Goal: Task Accomplishment & Management: Manage account settings

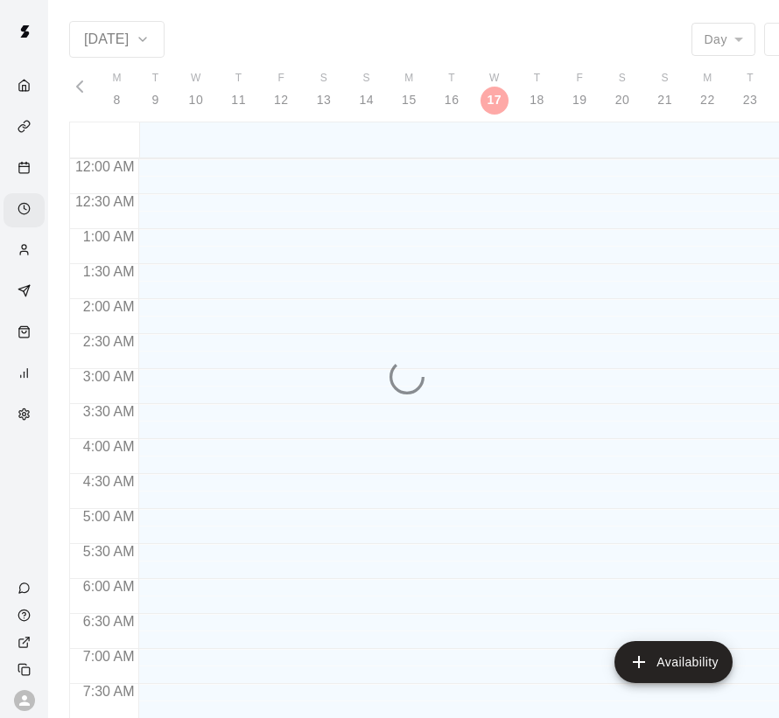
scroll to position [1100, 0]
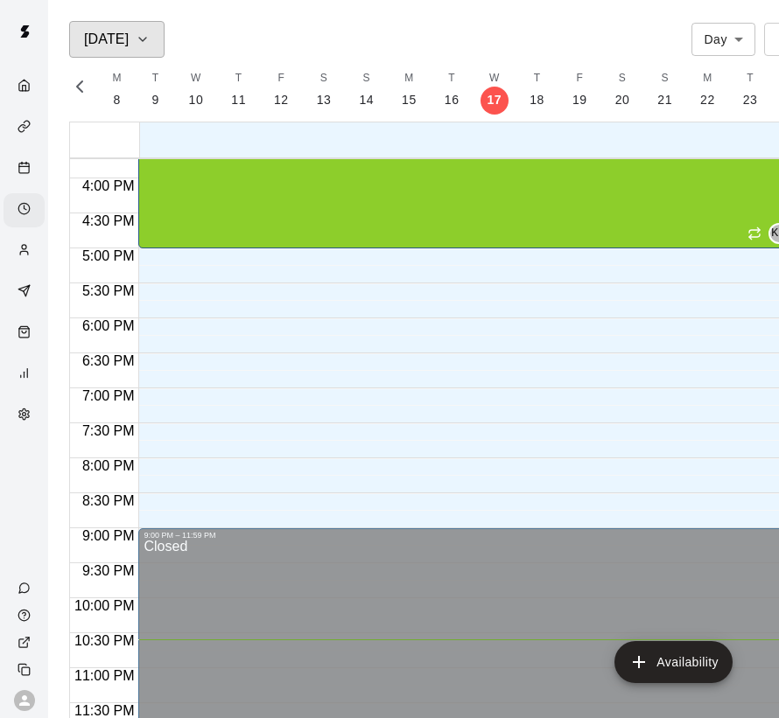
click at [122, 41] on h6 "[DATE]" at bounding box center [106, 39] width 45 height 24
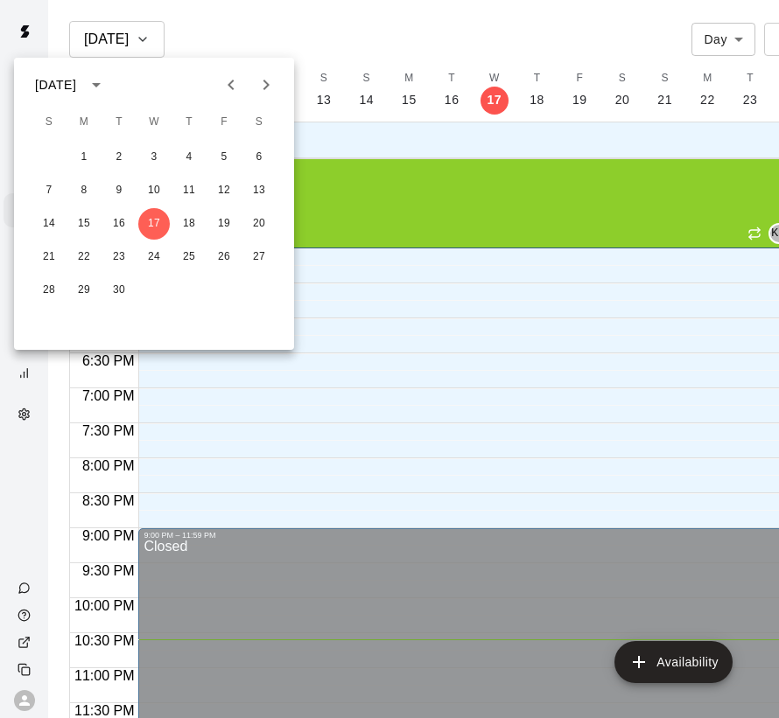
click at [137, 41] on div at bounding box center [389, 359] width 779 height 718
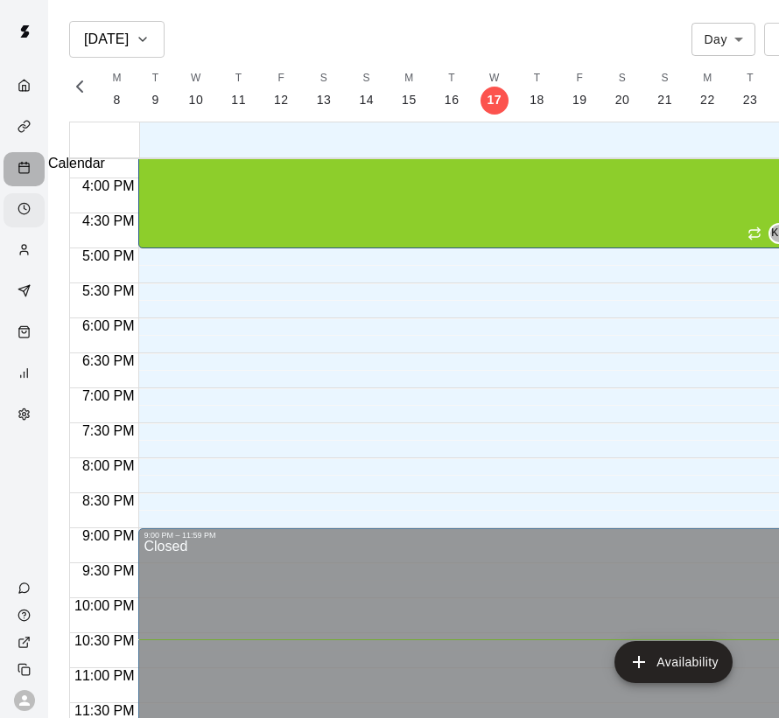
click at [17, 161] on icon "Calendar" at bounding box center [23, 167] width 13 height 13
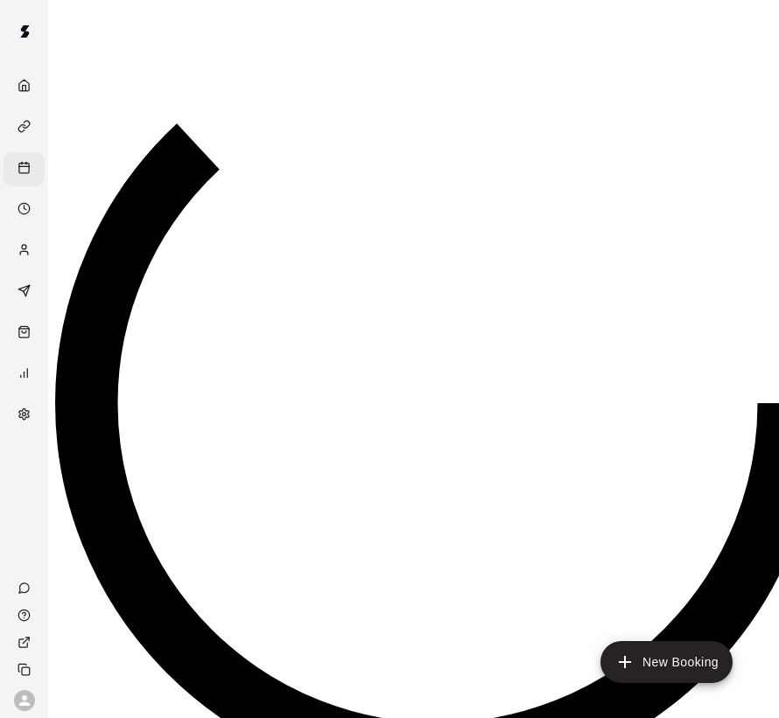
scroll to position [1065, 0]
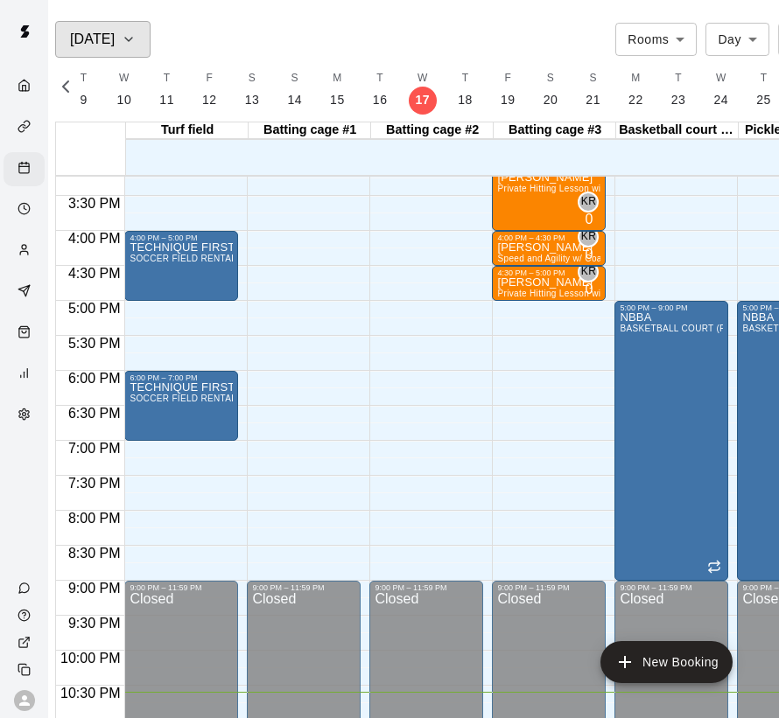
click at [136, 32] on icon "button" at bounding box center [129, 39] width 14 height 21
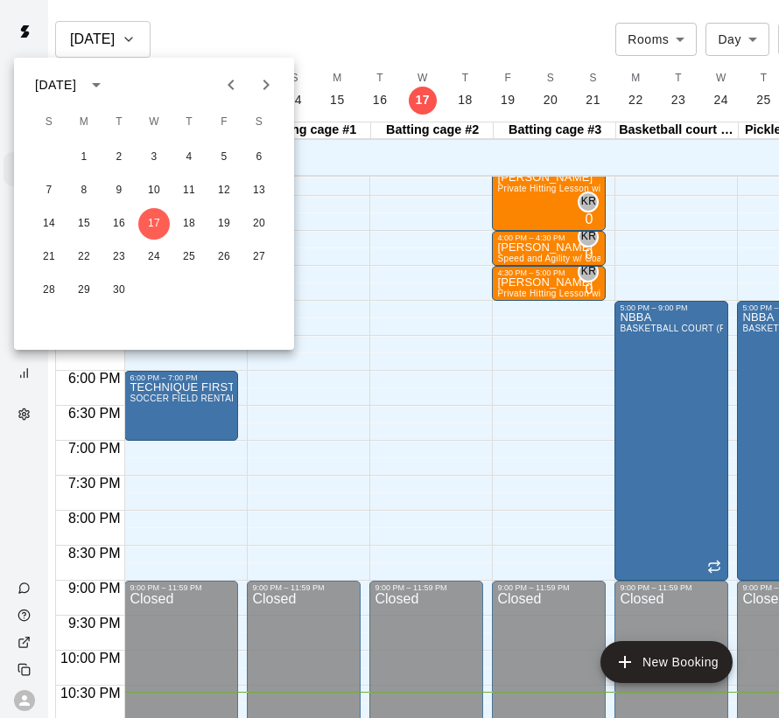
click at [241, 37] on div at bounding box center [389, 359] width 779 height 718
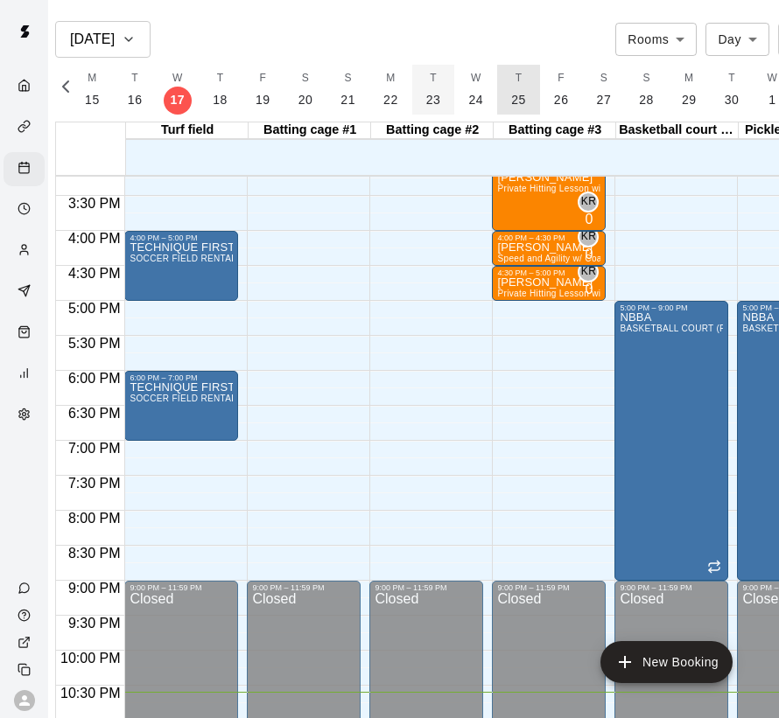
drag, startPoint x: 513, startPoint y: 94, endPoint x: 430, endPoint y: 85, distance: 83.7
click at [310, 87] on div "F 14 S 15 S 16 M 17 T 18 W 19 T 20 F 21 S 22 S 23 M 24 T 25 W 26 T 27 F 28 S 29…" at bounding box center [437, 90] width 723 height 50
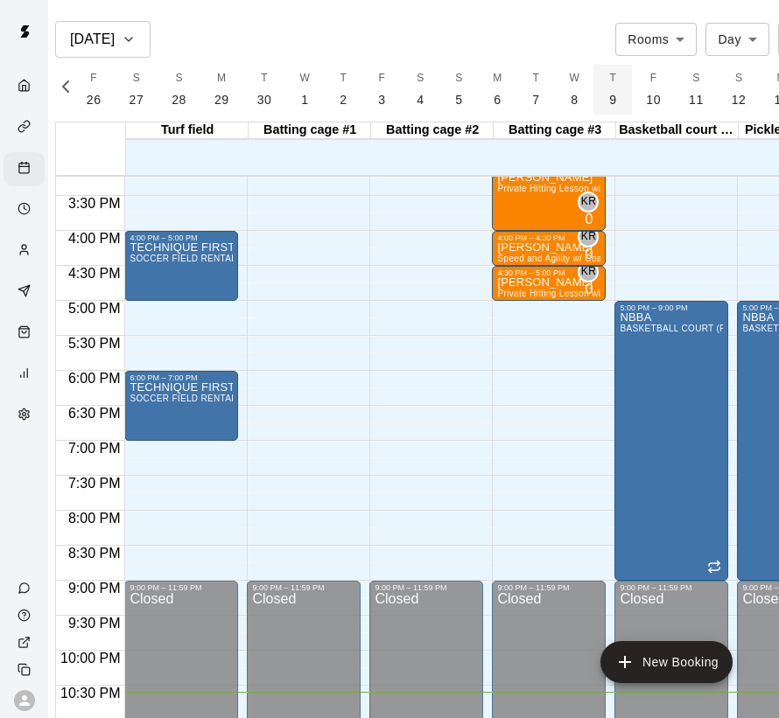
scroll to position [0, 8155]
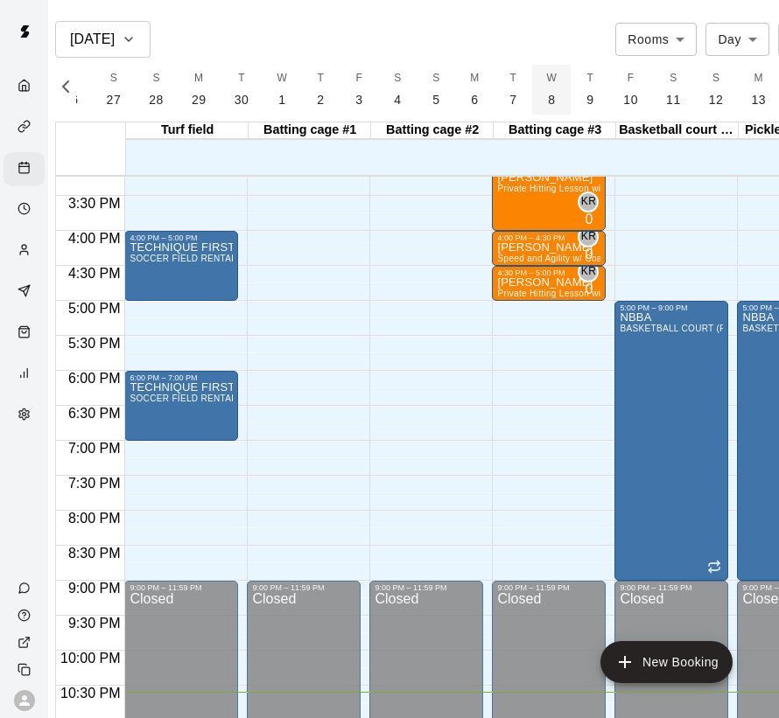
click at [548, 101] on button "W 8" at bounding box center [551, 90] width 38 height 50
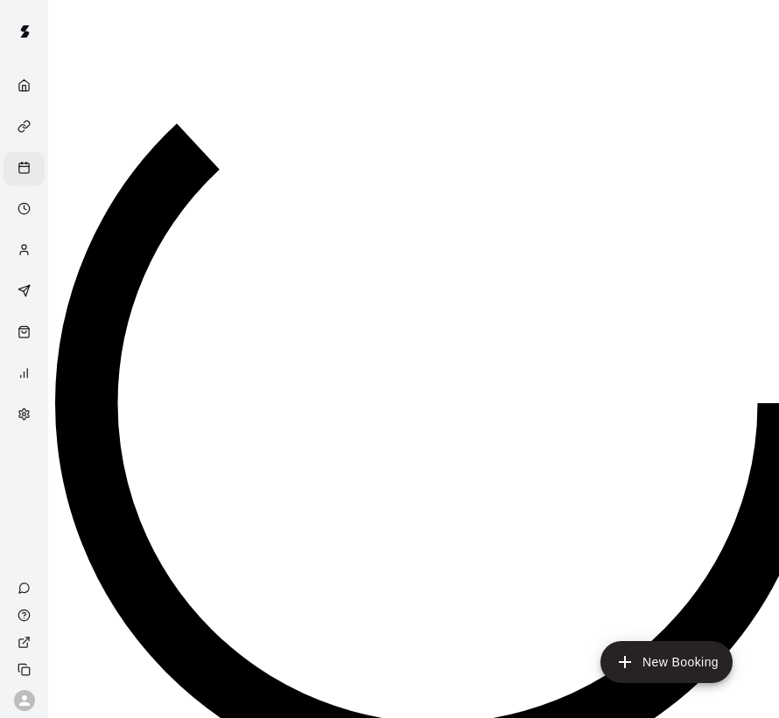
scroll to position [0, 8283]
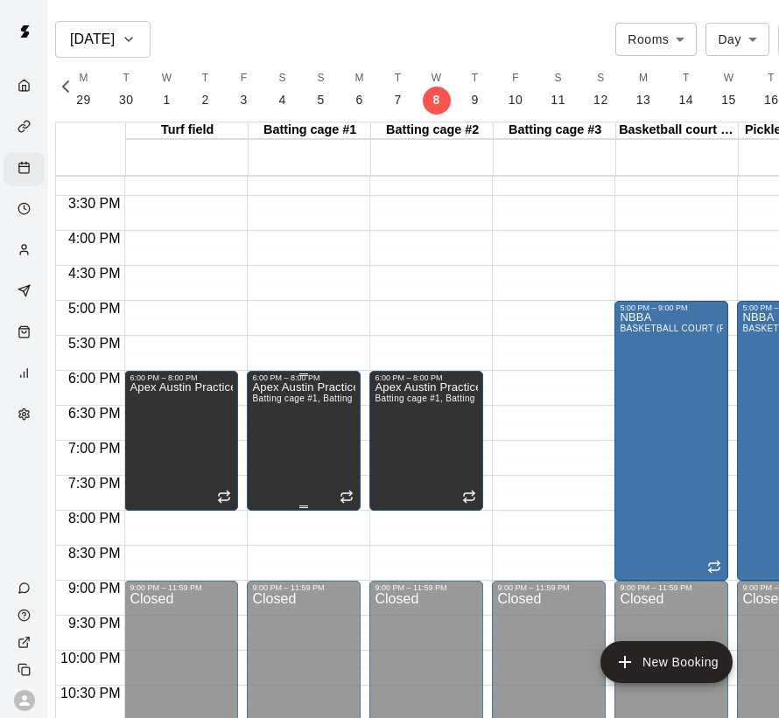
click at [273, 396] on icon "edit" at bounding box center [273, 396] width 0 height 0
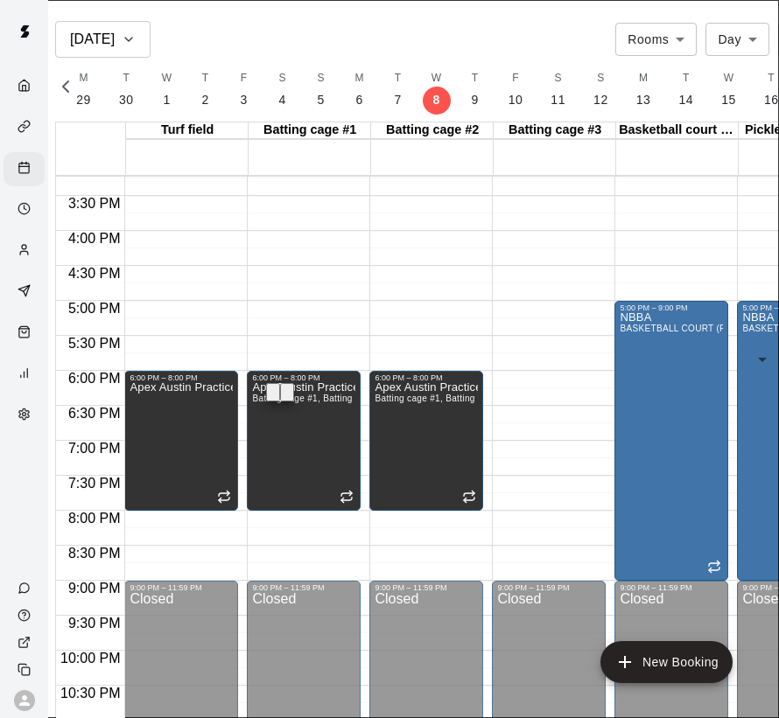
drag, startPoint x: 80, startPoint y: 43, endPoint x: -32, endPoint y: 29, distance: 112.8
type input "**********"
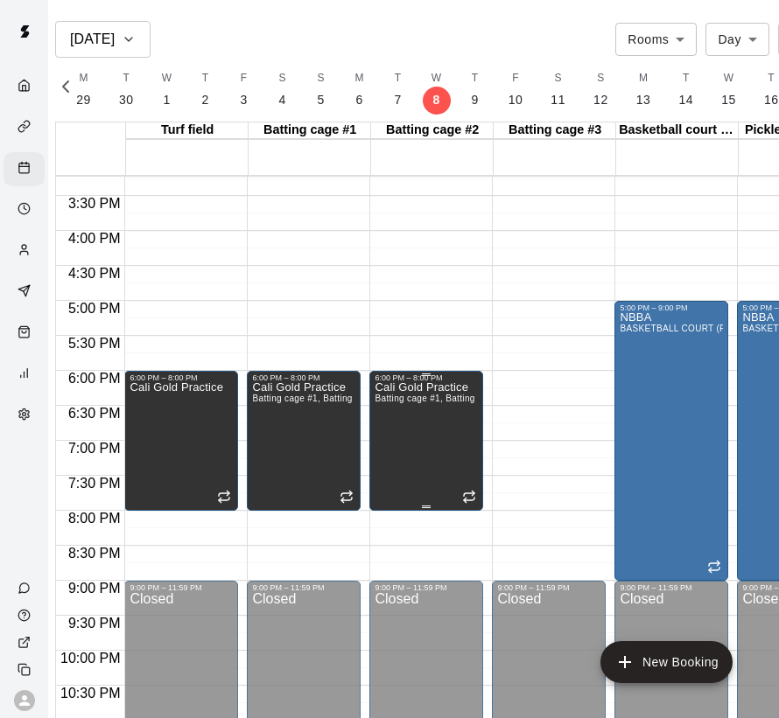
click at [406, 400] on icon "edit" at bounding box center [406, 407] width 16 height 16
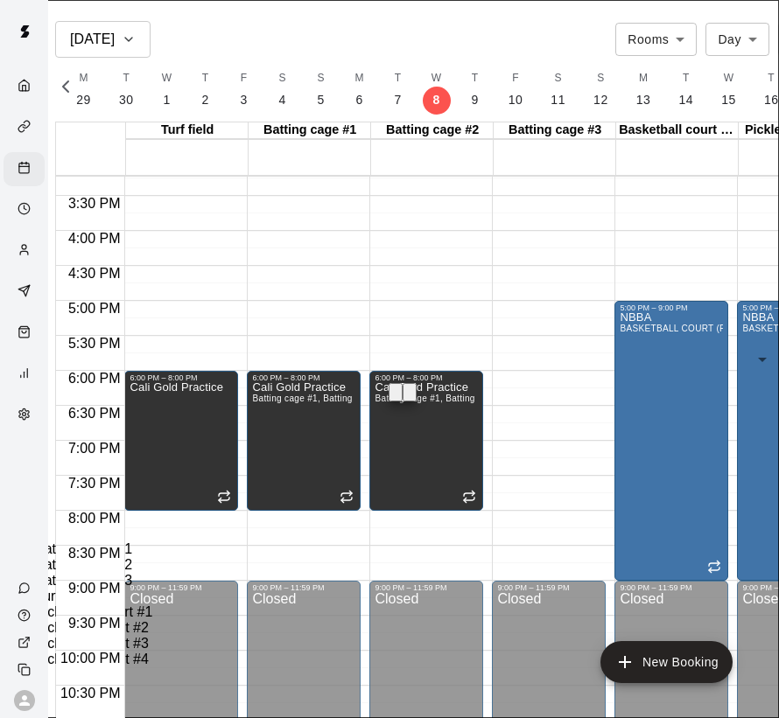
click at [259, 573] on li "Batting cage #3" at bounding box center [386, 581] width 702 height 16
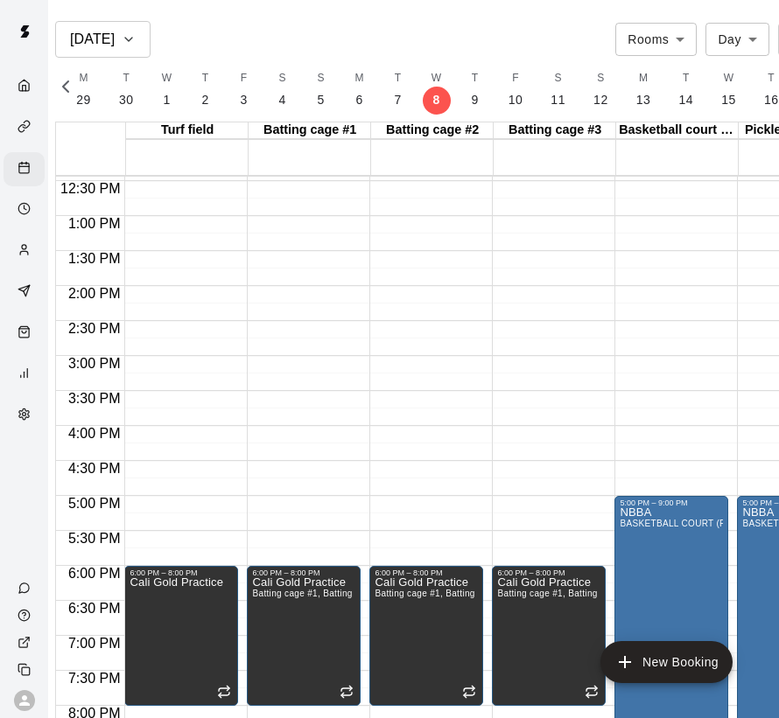
scroll to position [877, 0]
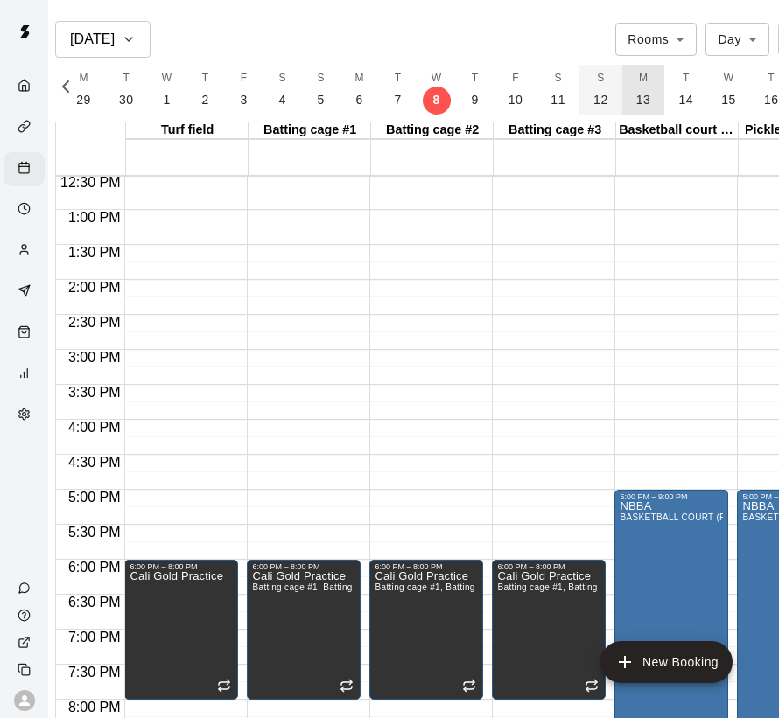
drag, startPoint x: 616, startPoint y: 87, endPoint x: 596, endPoint y: 81, distance: 21.0
click at [490, 82] on div "F 14 S 15 S 16 M 17 T 18 W 19 T 20 F 21 S 22 S 23 M 24 T 25 W 26 T 27 F 28 S 29…" at bounding box center [437, 90] width 723 height 50
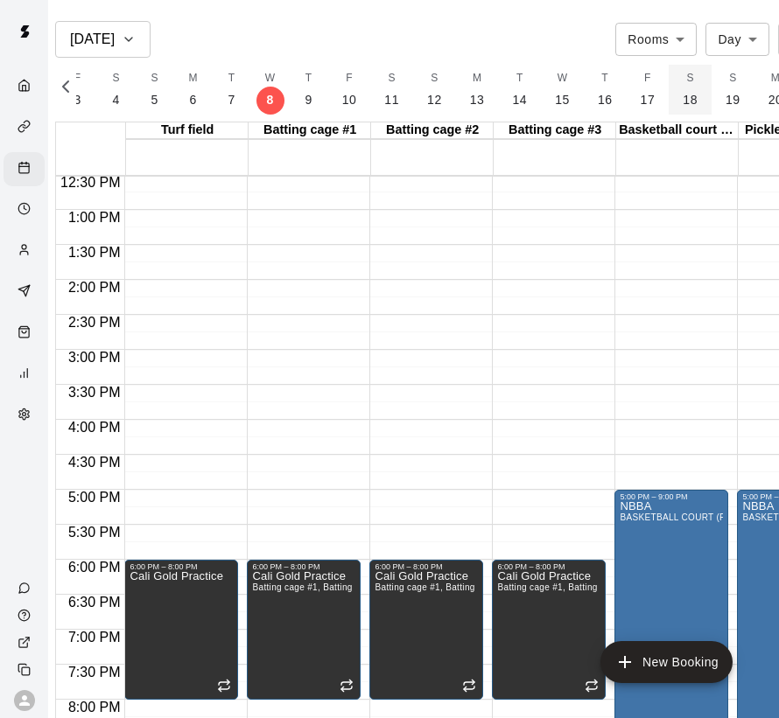
scroll to position [0, 8528]
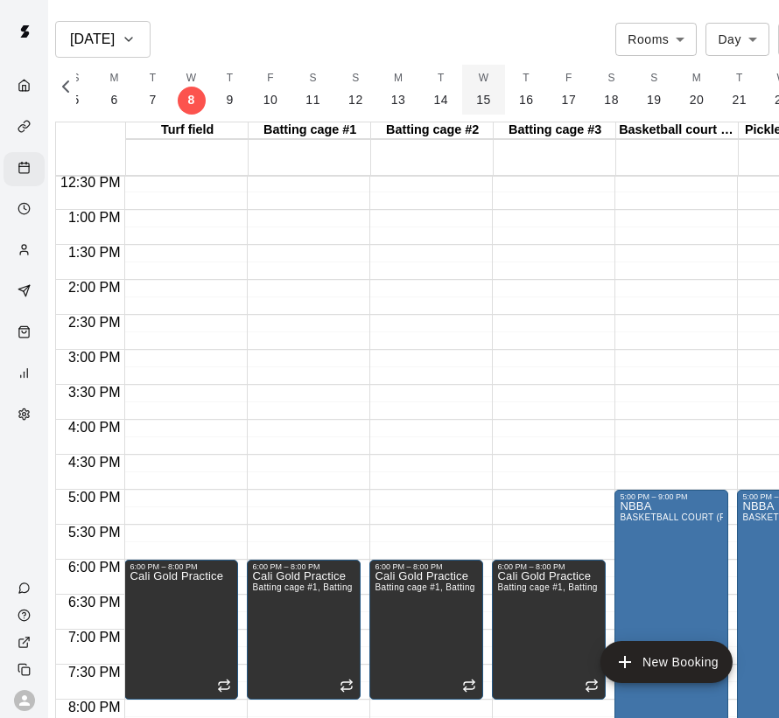
click at [478, 97] on p "15" at bounding box center [483, 100] width 15 height 18
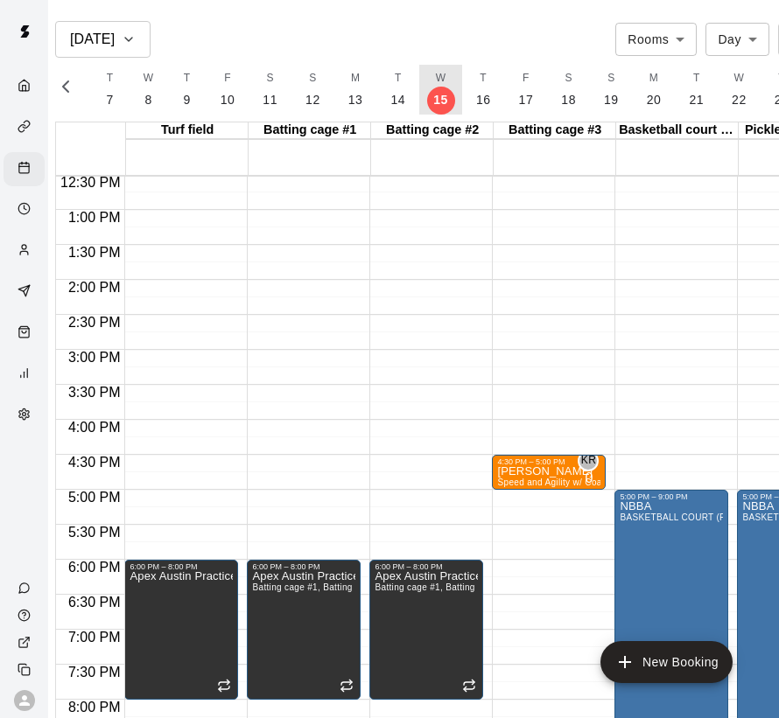
scroll to position [28, 0]
